Goal: Task Accomplishment & Management: Use online tool/utility

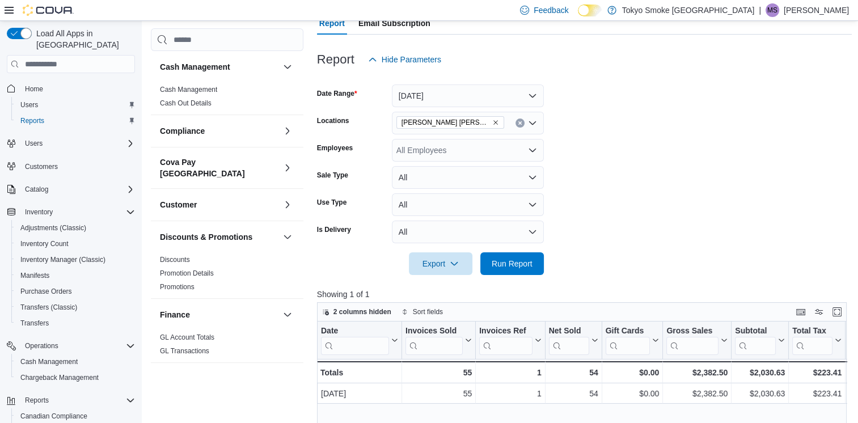
scroll to position [624, 0]
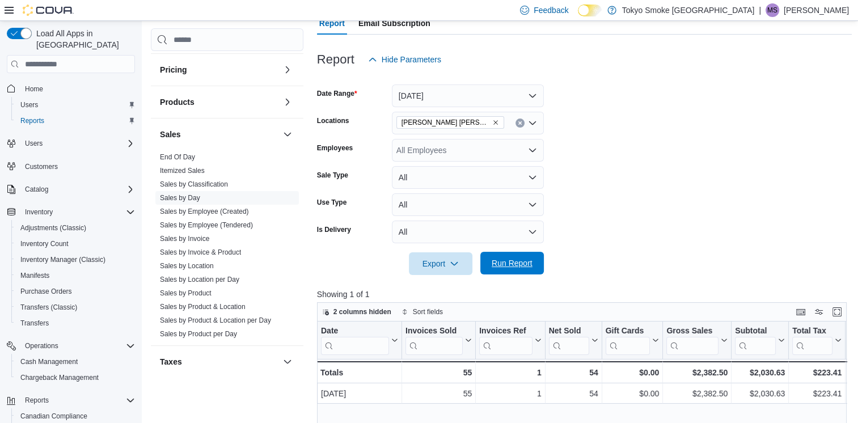
click at [515, 255] on span "Run Report" at bounding box center [512, 263] width 50 height 23
click at [499, 264] on span "Run Report" at bounding box center [511, 262] width 41 height 11
click at [494, 253] on span "Run Report" at bounding box center [512, 263] width 50 height 23
click at [525, 257] on span "Run Report" at bounding box center [512, 263] width 50 height 23
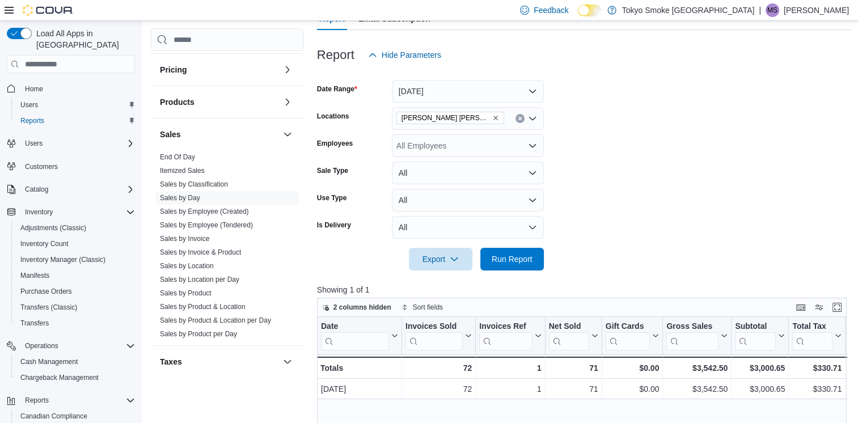
scroll to position [112, 0]
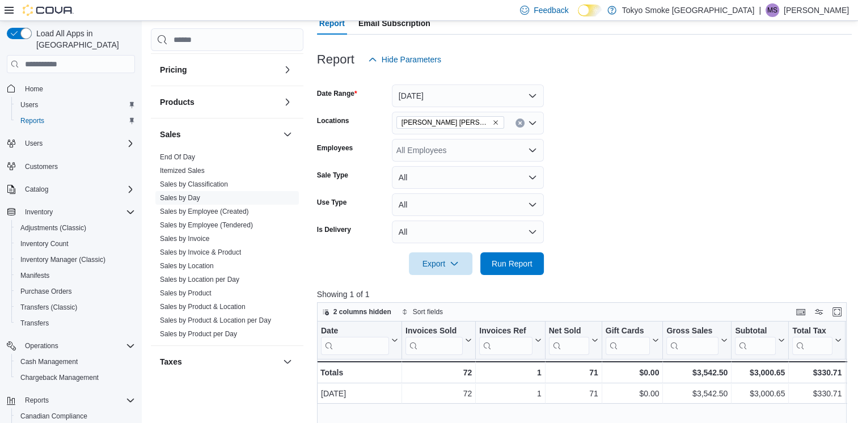
click at [492, 123] on icon "Remove Melville Prince William from selection in this group" at bounding box center [495, 122] width 7 height 7
type input "****"
click at [473, 135] on button "Fort Qu'Appelle Broadway" at bounding box center [468, 142] width 152 height 16
click at [592, 149] on form "Date Range [DATE] Locations [GEOGRAPHIC_DATA] [GEOGRAPHIC_DATA] Employees All E…" at bounding box center [584, 173] width 535 height 204
click at [517, 266] on span "Run Report" at bounding box center [511, 262] width 41 height 11
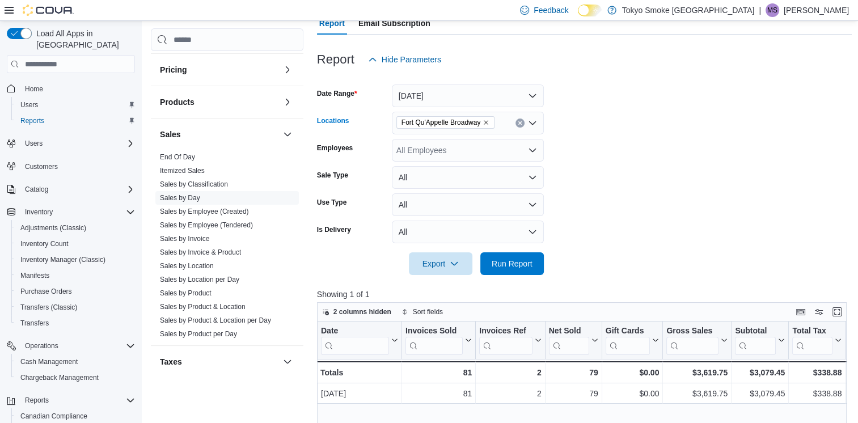
click at [487, 122] on icon "Remove Fort Qu'Appelle Broadway from selection in this group" at bounding box center [486, 123] width 5 height 5
type input "***"
click at [480, 142] on span "[PERSON_NAME] [PERSON_NAME]" at bounding box center [488, 142] width 133 height 11
click at [679, 162] on form "Date Range [DATE] Locations [GEOGRAPHIC_DATA][PERSON_NAME][GEOGRAPHIC_DATA][PER…" at bounding box center [584, 173] width 535 height 204
click at [492, 260] on span "Run Report" at bounding box center [511, 262] width 41 height 11
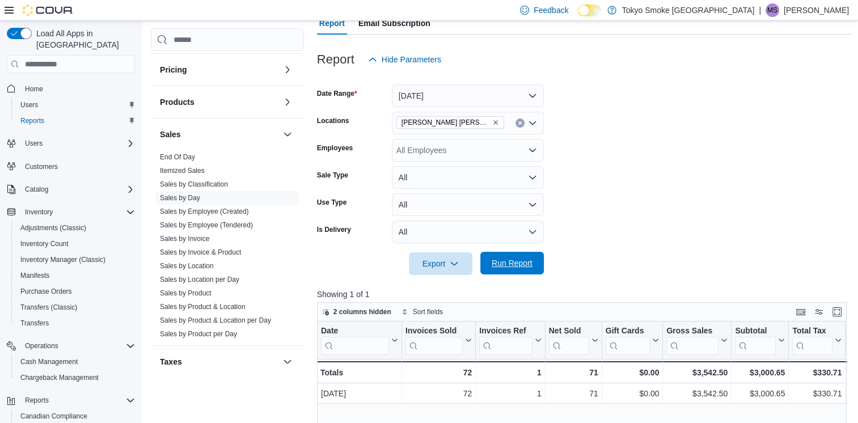
click at [493, 260] on span "Run Report" at bounding box center [511, 262] width 41 height 11
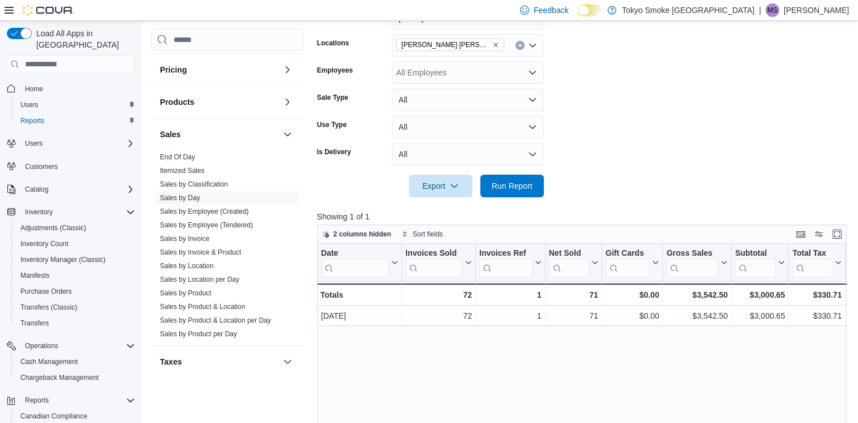
scroll to position [169, 0]
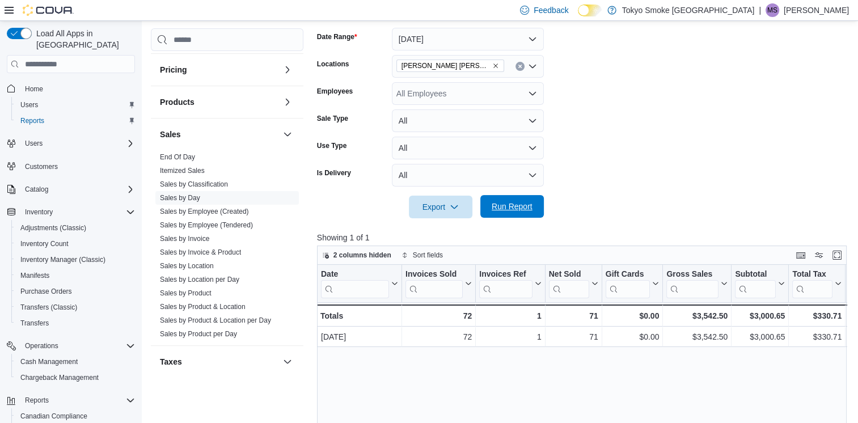
click at [492, 199] on span "Run Report" at bounding box center [512, 206] width 50 height 23
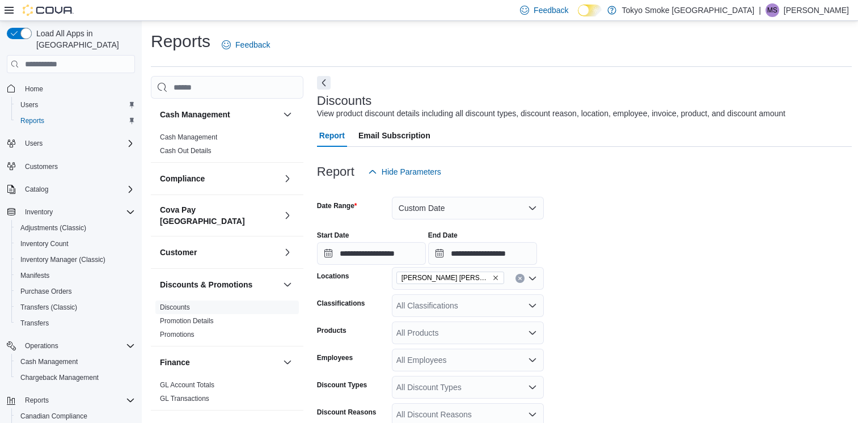
scroll to position [252, 0]
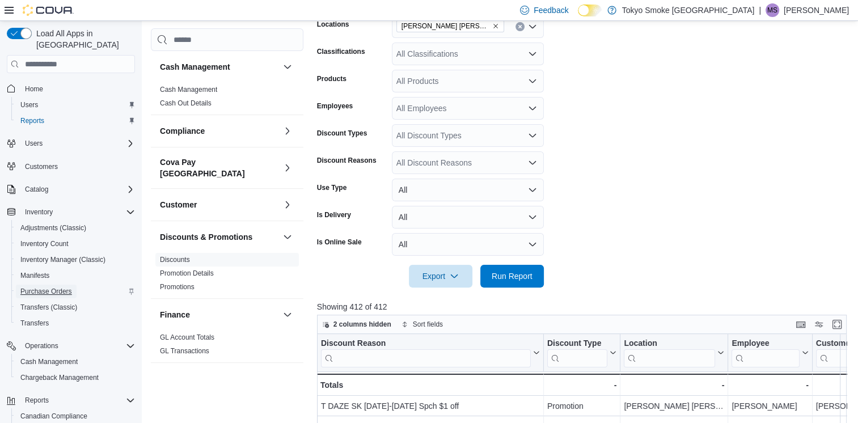
click at [57, 287] on span "Purchase Orders" at bounding box center [46, 291] width 52 height 9
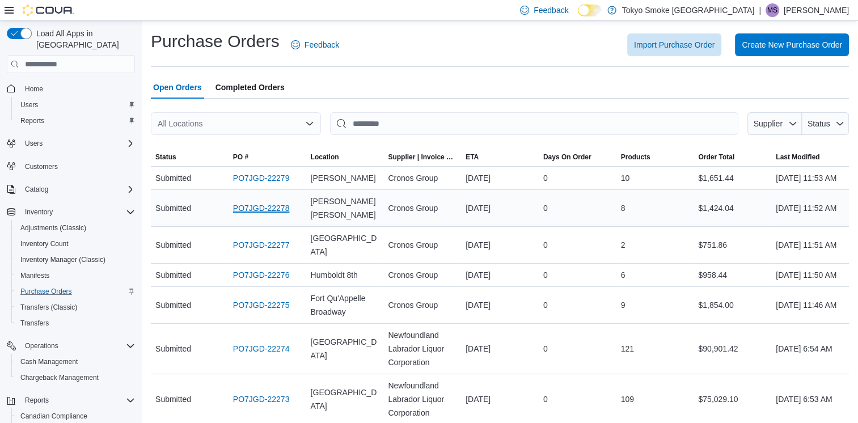
click at [264, 215] on link "PO7JGD-22278" at bounding box center [261, 208] width 57 height 14
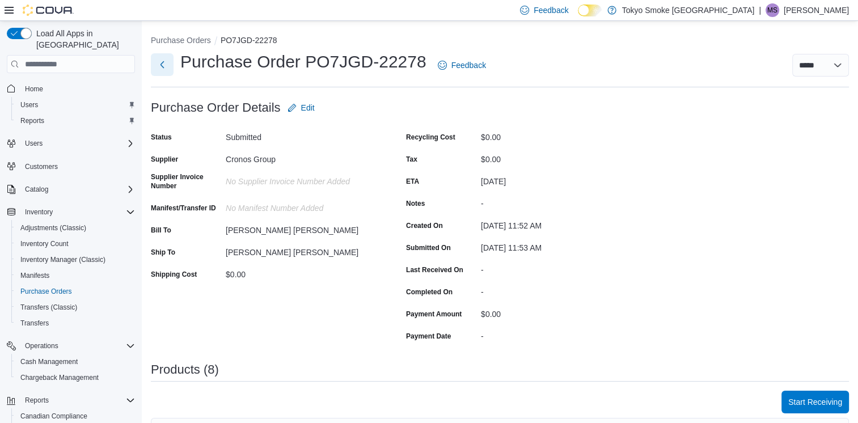
click at [166, 71] on button "Next" at bounding box center [162, 64] width 23 height 23
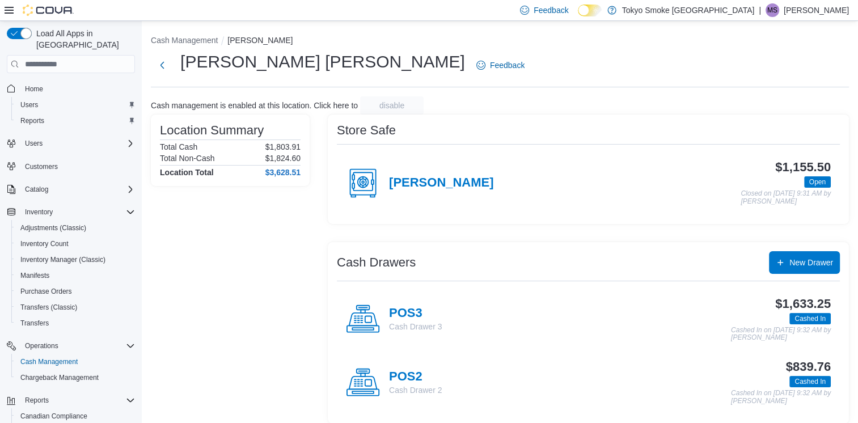
scroll to position [72, 0]
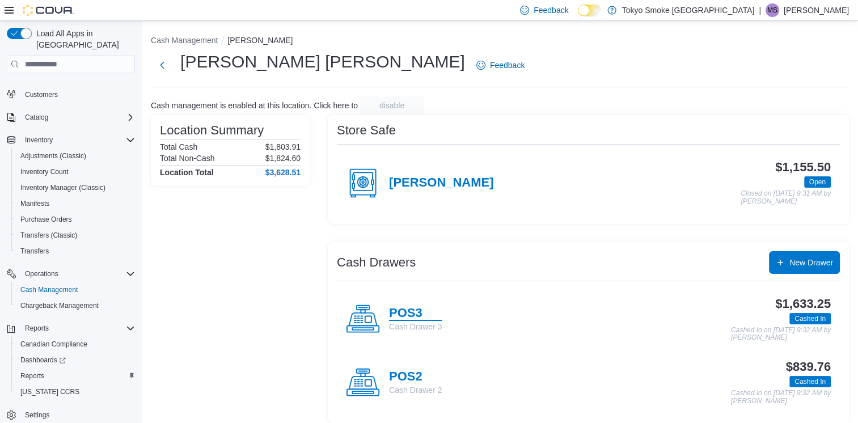
click at [415, 315] on h4 "POS3" at bounding box center [415, 313] width 53 height 15
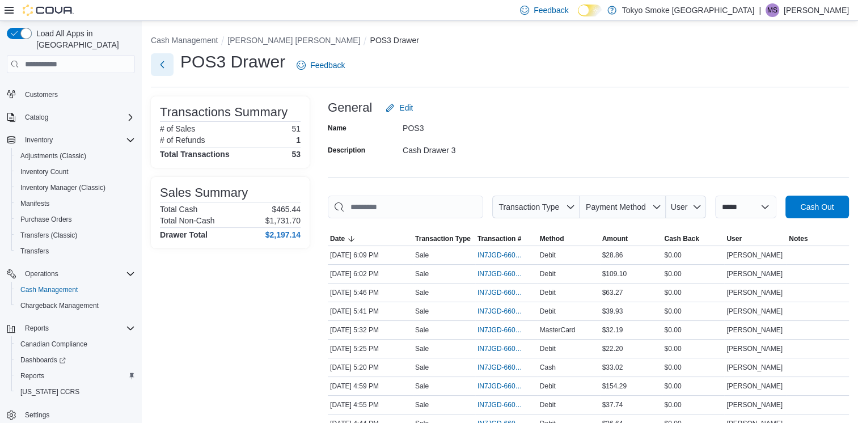
click at [159, 62] on button "Next" at bounding box center [162, 64] width 23 height 23
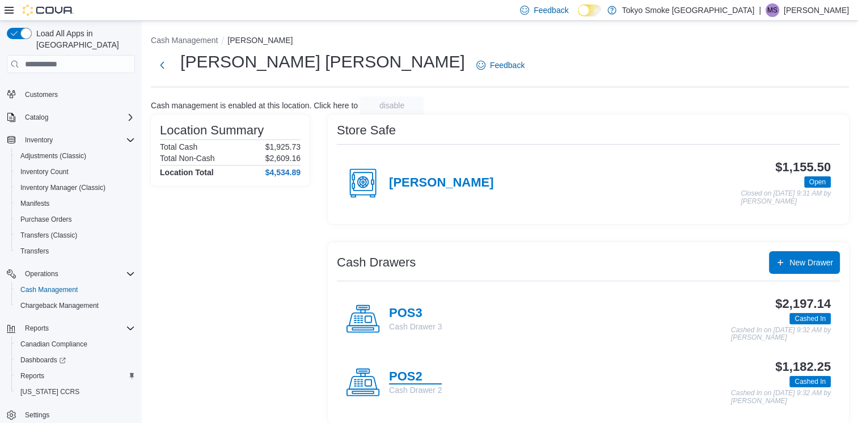
click at [406, 378] on h4 "POS2" at bounding box center [415, 377] width 53 height 15
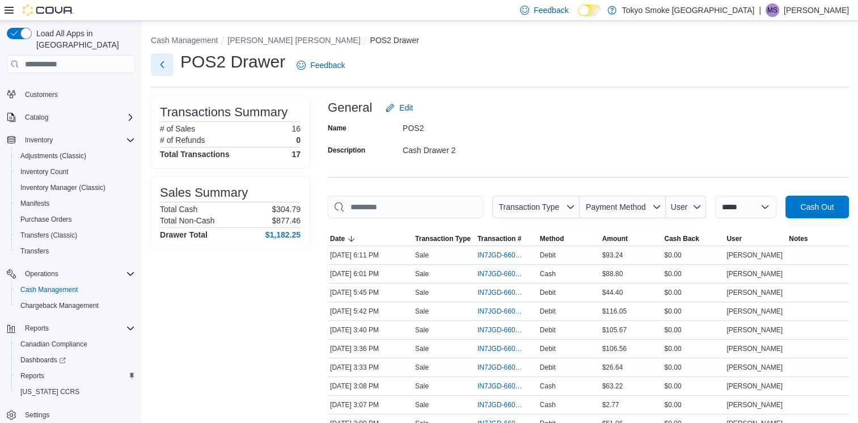
click at [155, 66] on button "Next" at bounding box center [162, 64] width 23 height 23
